Goal: Entertainment & Leisure: Consume media (video, audio)

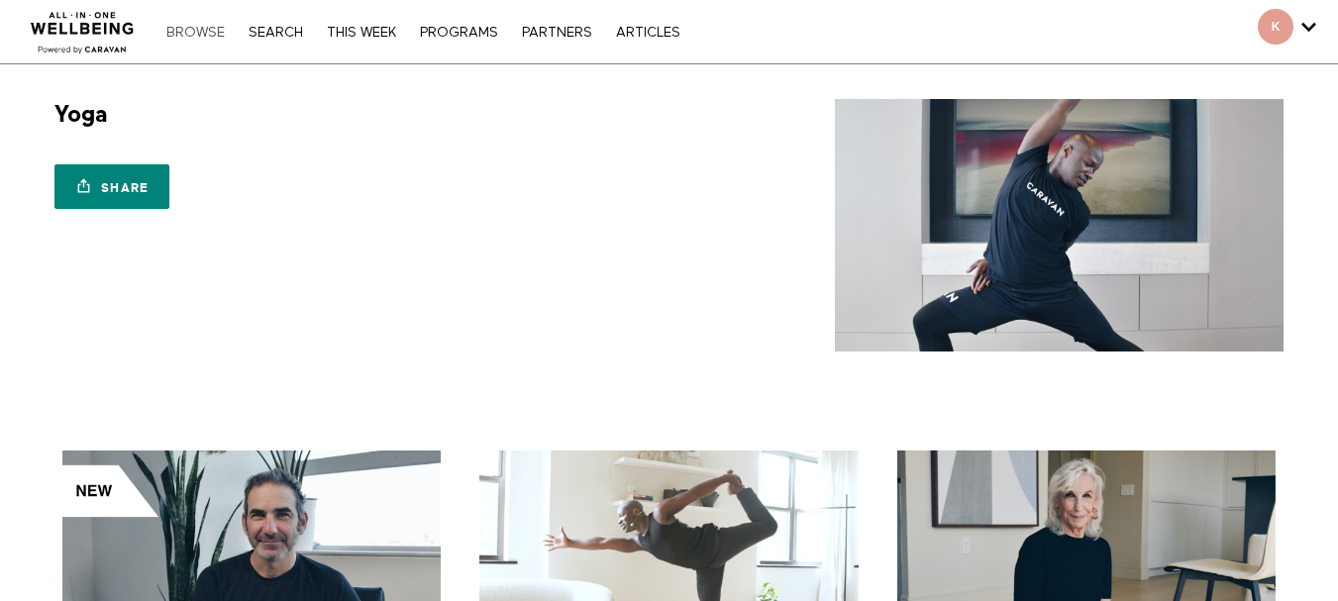
click at [177, 33] on link "Browse" at bounding box center [196, 33] width 78 height 14
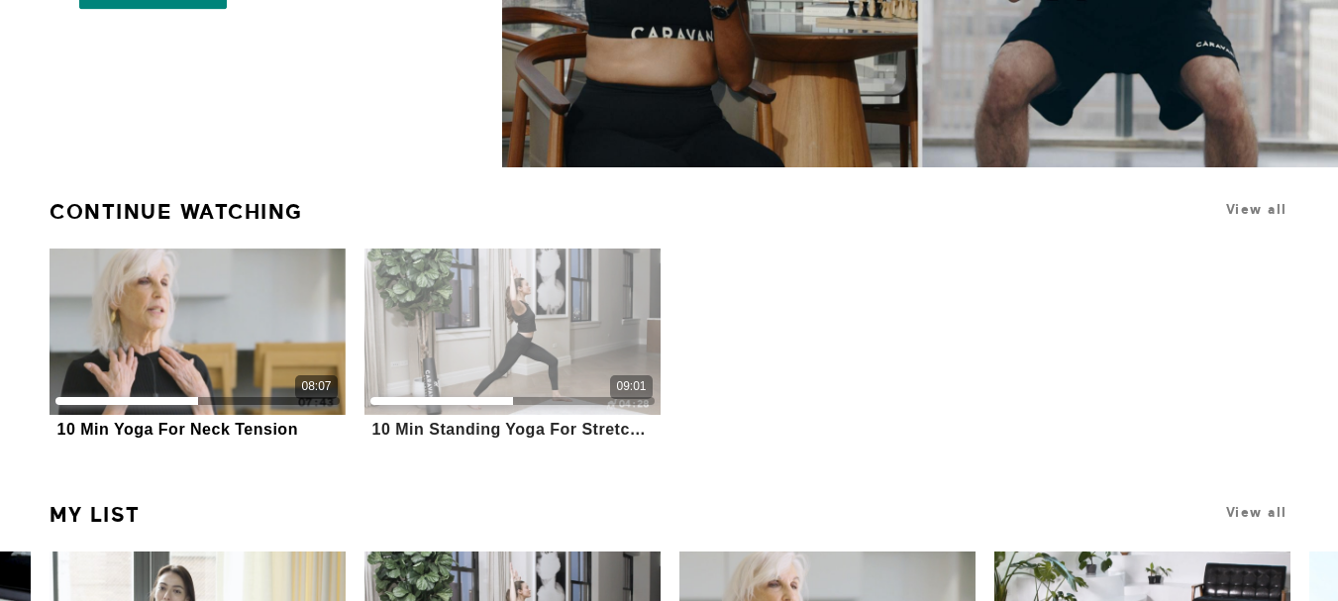
scroll to position [396, 0]
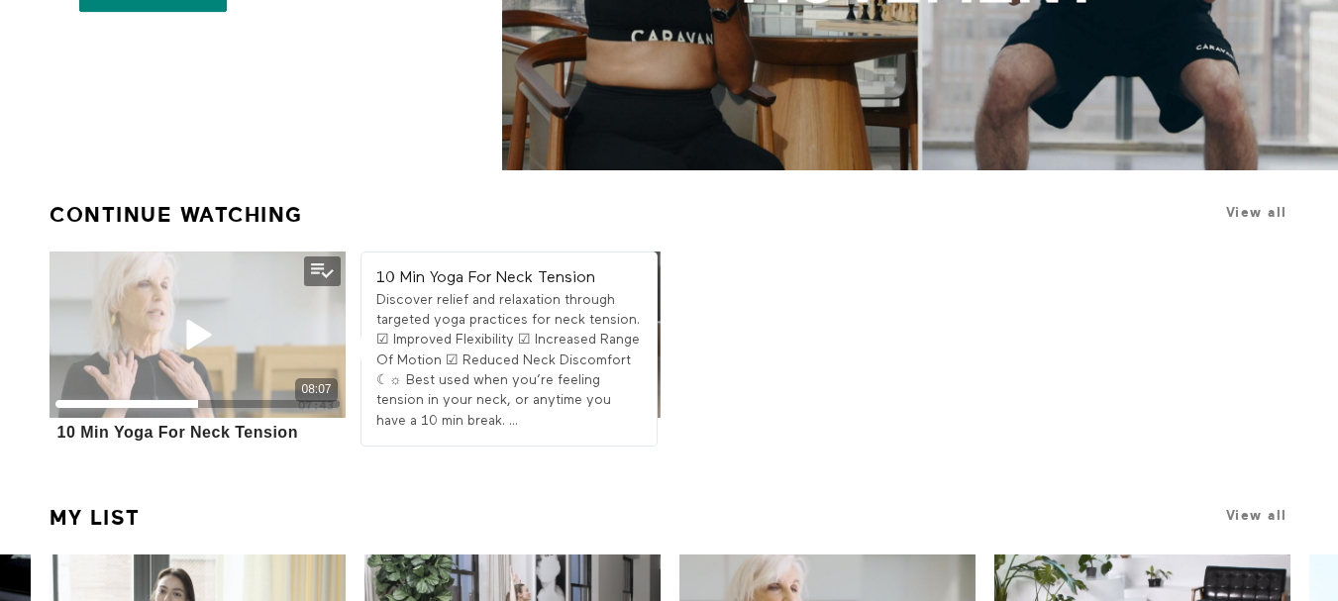
click at [254, 321] on div "08:07" at bounding box center [198, 335] width 296 height 166
